Goal: Information Seeking & Learning: Learn about a topic

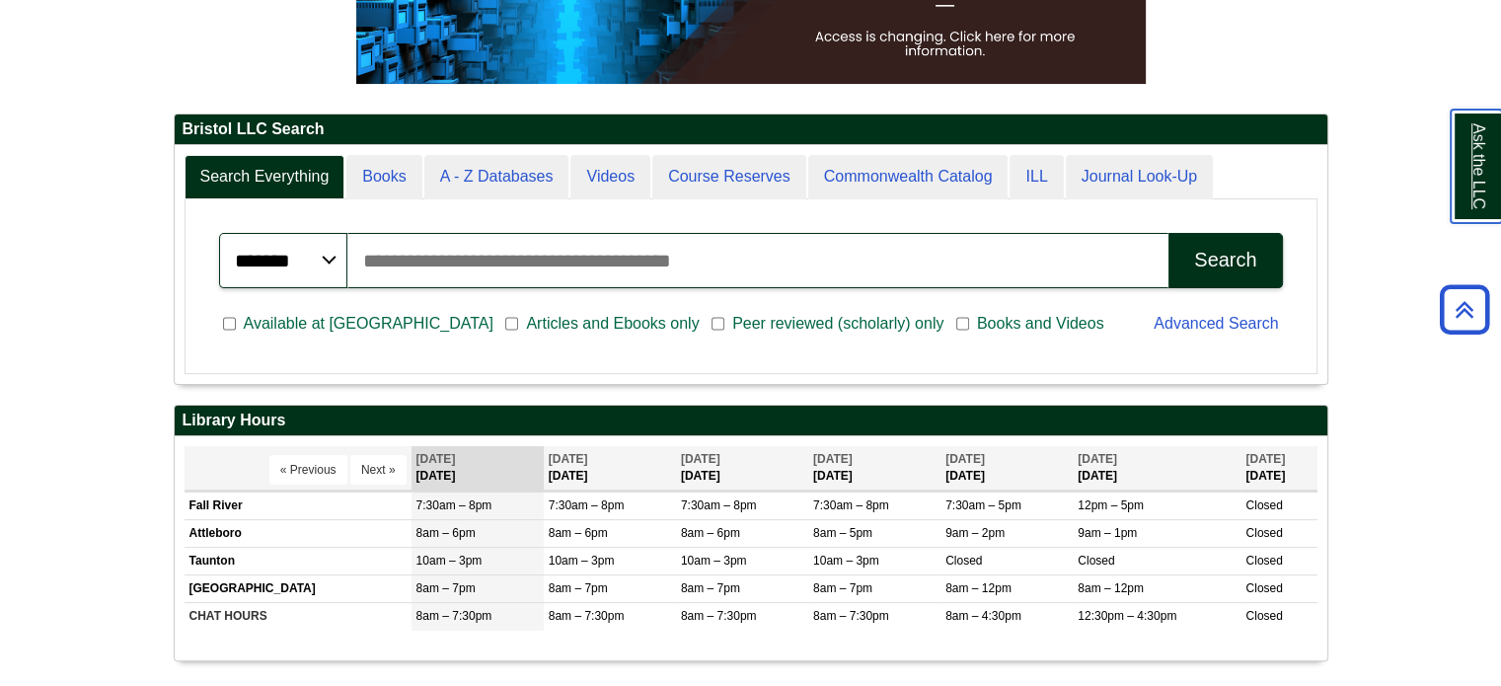
scroll to position [379, 0]
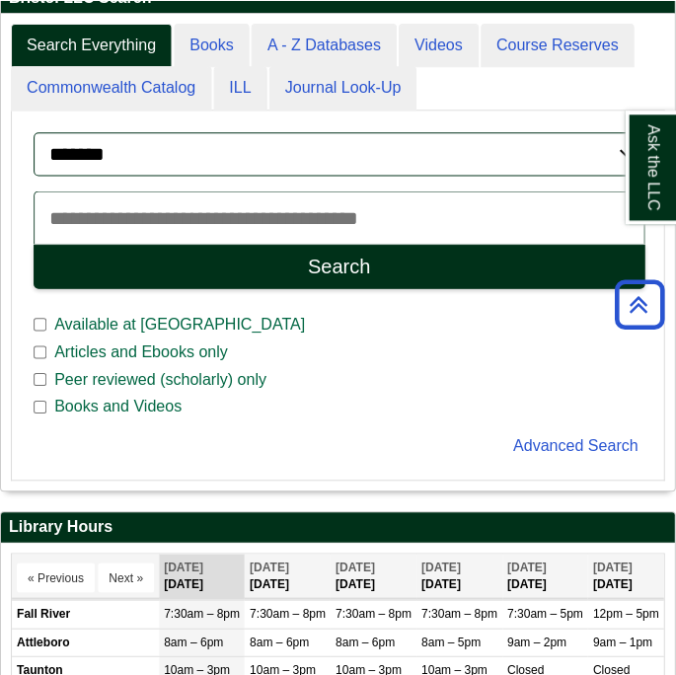
scroll to position [474, 674]
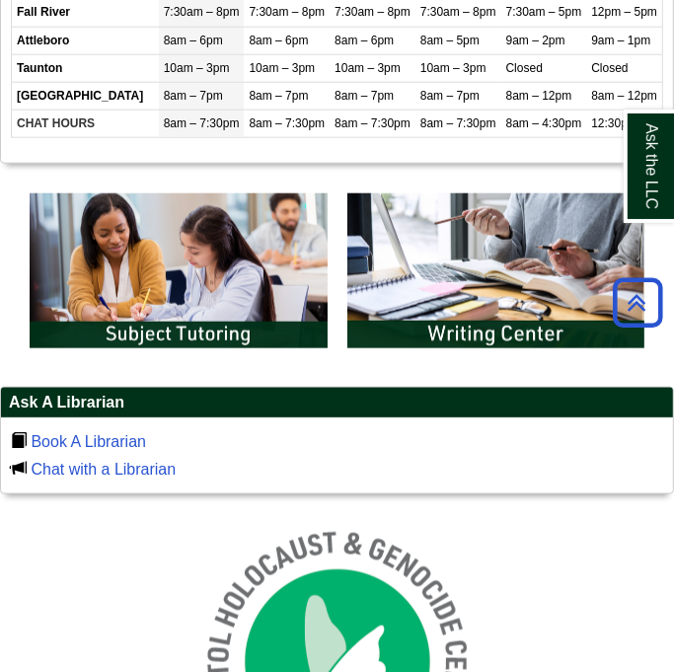
scroll to position [987, 0]
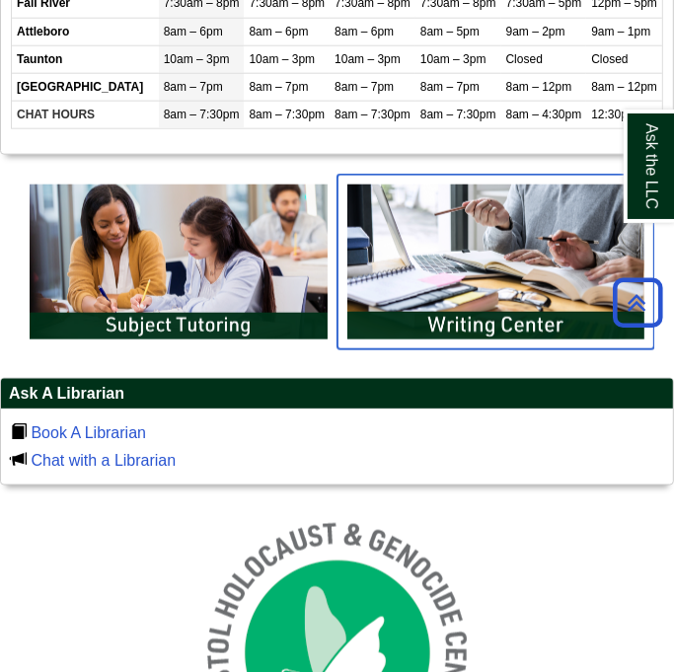
click at [431, 249] on img "slideshow" at bounding box center [497, 262] width 318 height 175
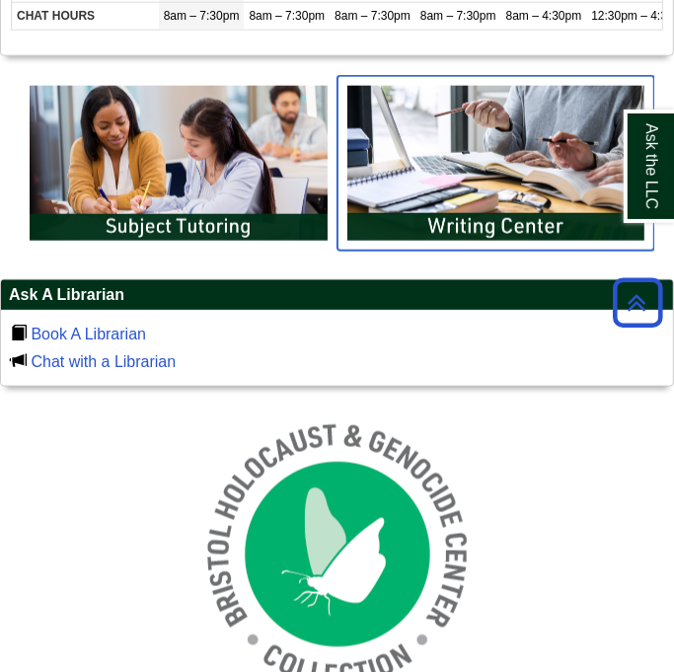
scroll to position [790, 0]
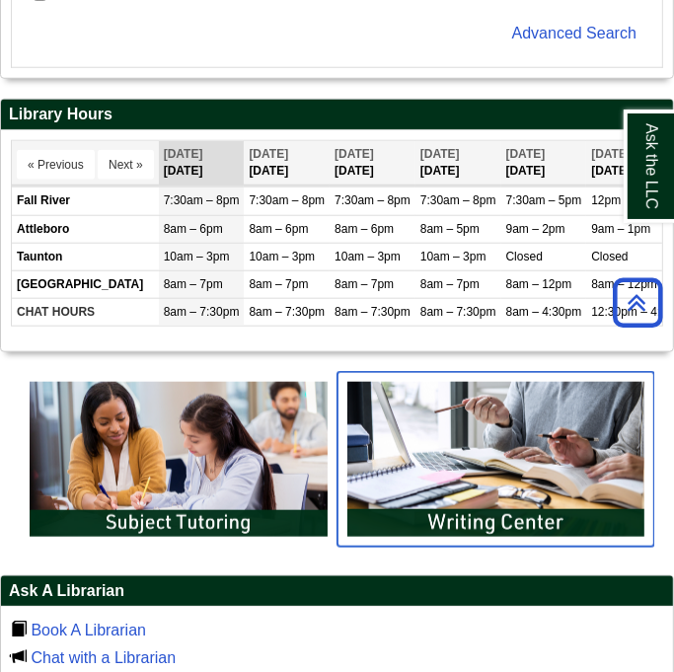
drag, startPoint x: 482, startPoint y: 440, endPoint x: 430, endPoint y: 457, distance: 54.0
click at [430, 457] on img "slideshow" at bounding box center [497, 459] width 318 height 175
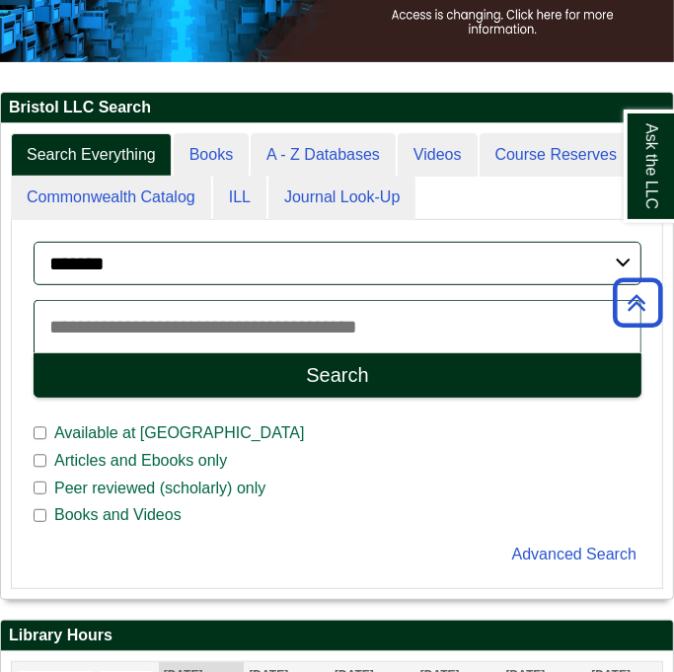
scroll to position [0, 0]
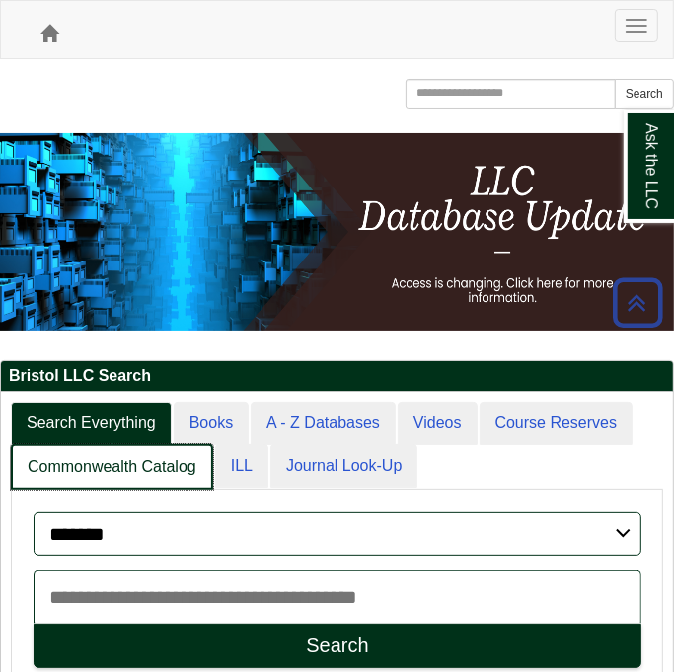
scroll to position [10, 10]
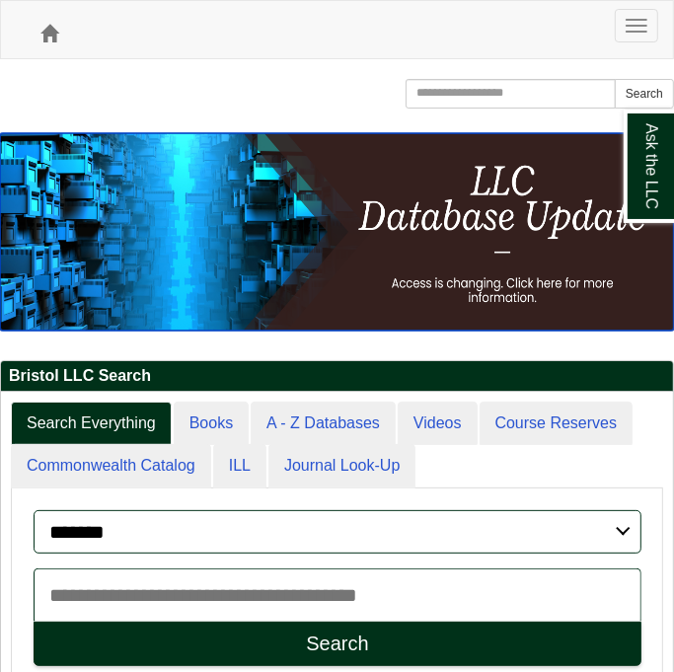
click at [286, 274] on img at bounding box center [337, 231] width 674 height 197
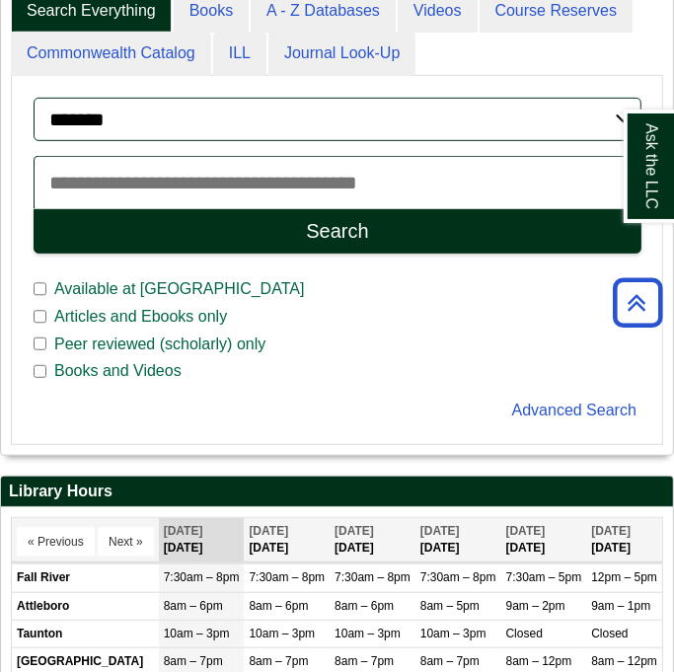
scroll to position [296, 0]
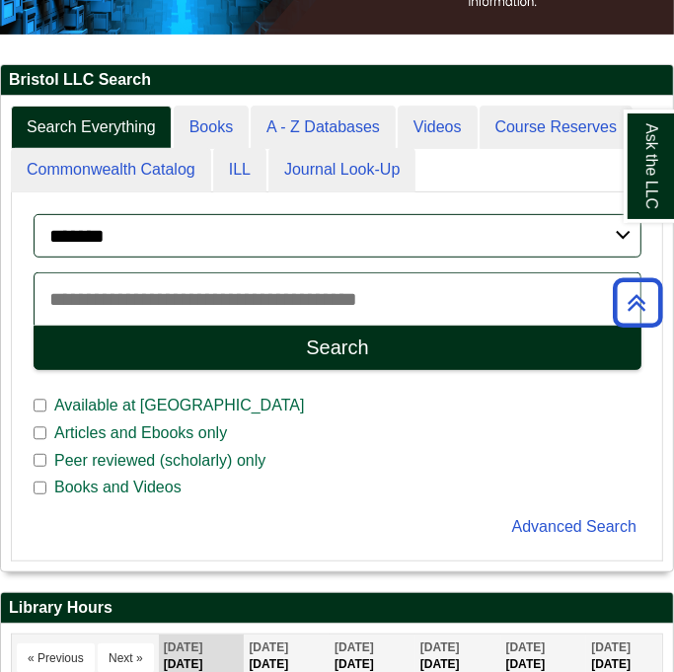
click at [210, 296] on input "Search articles, books, journals & more" at bounding box center [338, 298] width 608 height 53
click at [34, 326] on button "Search" at bounding box center [338, 348] width 608 height 44
click at [213, 297] on input "**********" at bounding box center [338, 298] width 608 height 53
type input "*"
type input "**********"
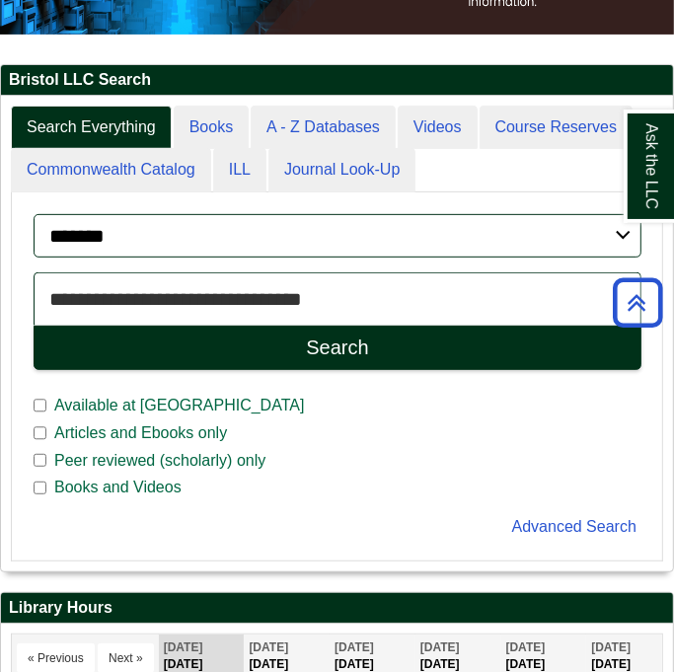
click at [34, 326] on button "Search" at bounding box center [338, 348] width 608 height 44
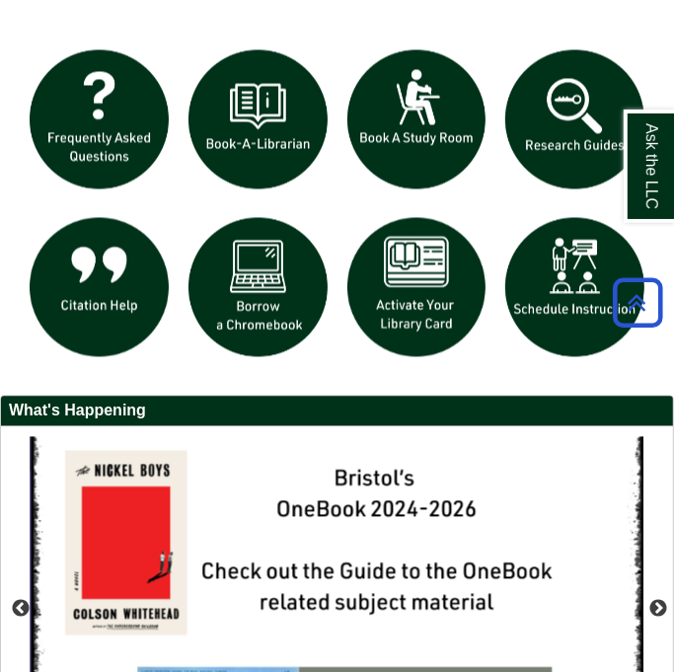
scroll to position [2057, 0]
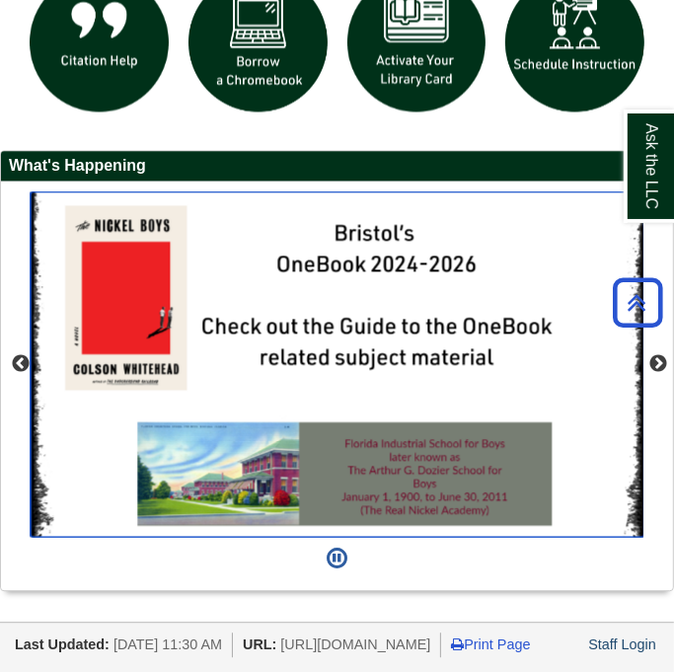
click at [379, 347] on img "slideshow" at bounding box center [338, 363] width 614 height 345
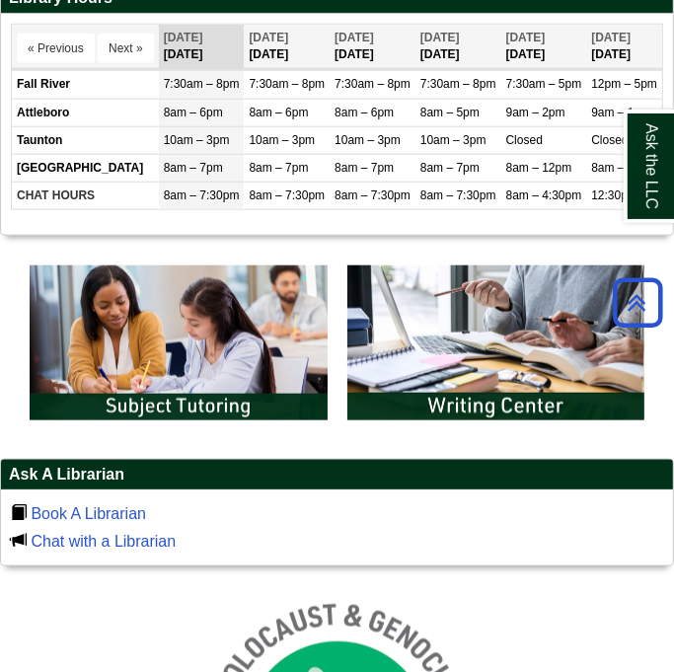
scroll to position [872, 0]
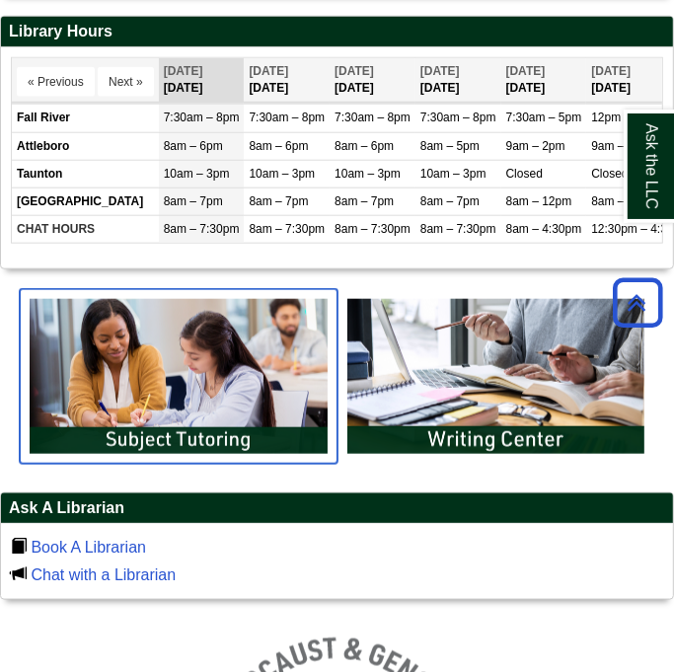
drag, startPoint x: 158, startPoint y: 390, endPoint x: 152, endPoint y: 469, distance: 79.2
click at [152, 464] on img "slideshow" at bounding box center [179, 376] width 318 height 175
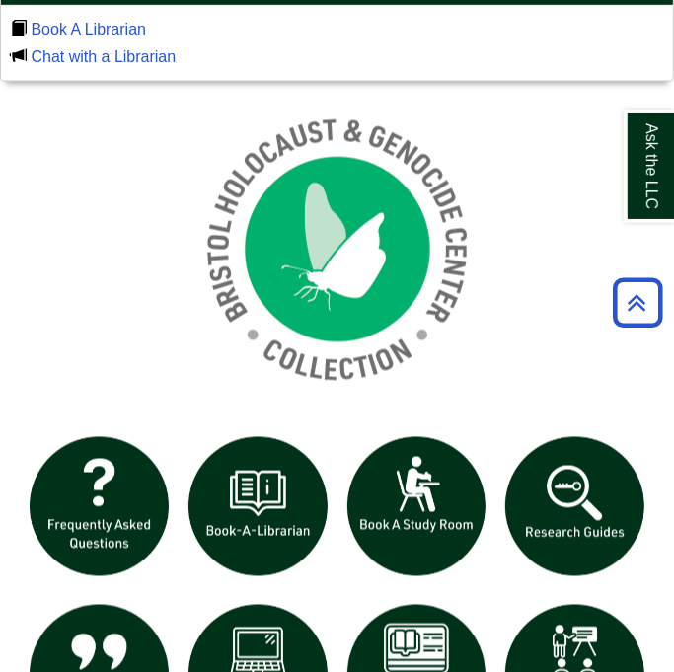
scroll to position [1761, 0]
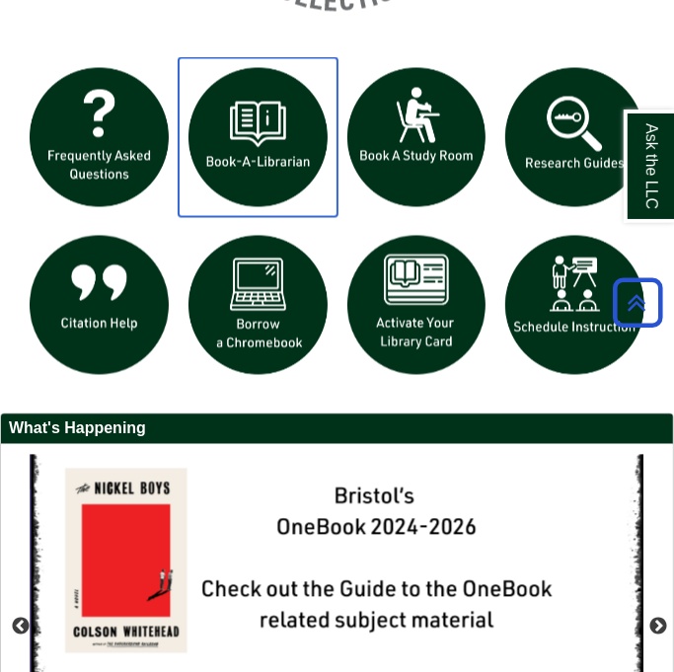
drag, startPoint x: 261, startPoint y: 139, endPoint x: 177, endPoint y: 415, distance: 287.9
click at [174, 413] on div at bounding box center [337, 234] width 674 height 355
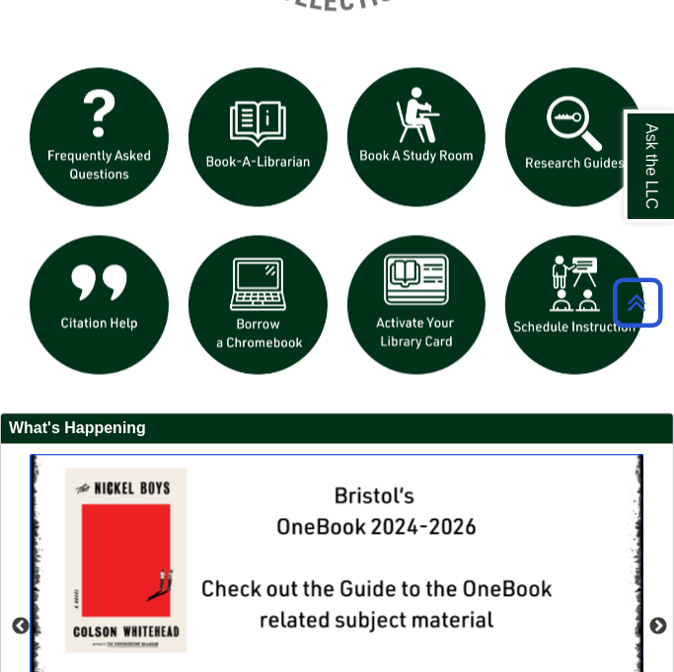
click at [338, 463] on img "slideshow" at bounding box center [338, 626] width 614 height 345
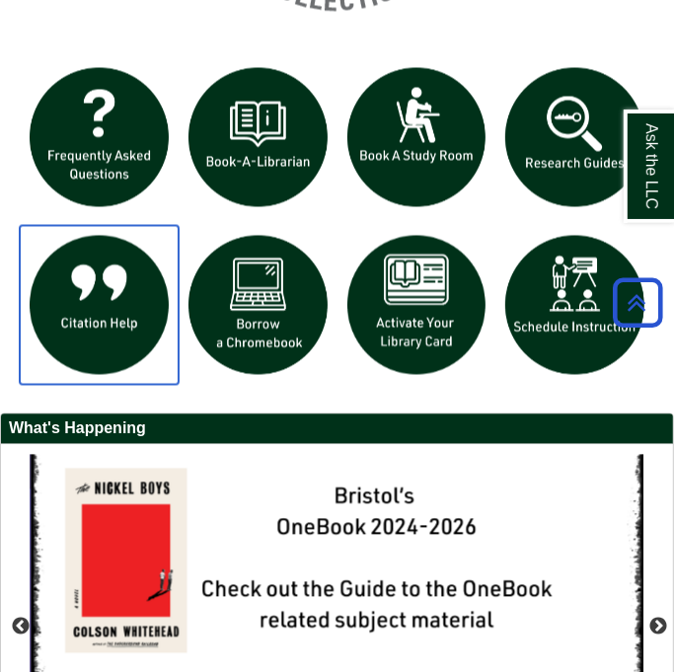
click at [124, 316] on img "slideshow" at bounding box center [99, 304] width 159 height 159
